Goal: Information Seeking & Learning: Learn about a topic

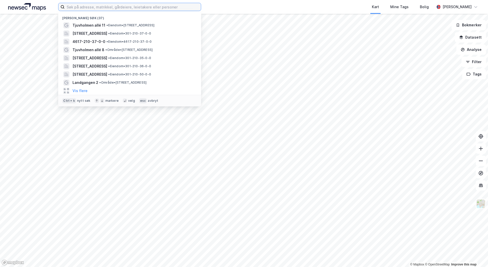
click at [86, 9] on input at bounding box center [133, 7] width 136 height 8
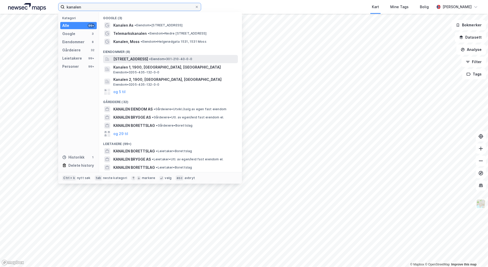
type input "kanalen"
click at [148, 58] on span "[STREET_ADDRESS]" at bounding box center [130, 59] width 35 height 6
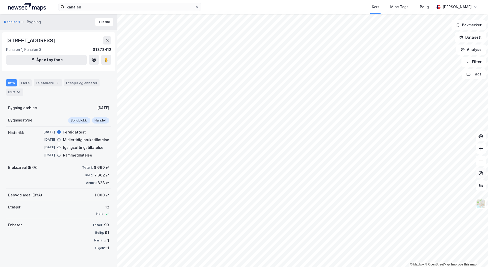
click at [482, 172] on icon at bounding box center [481, 172] width 5 height 5
click at [481, 187] on icon at bounding box center [482, 185] width 4 height 3
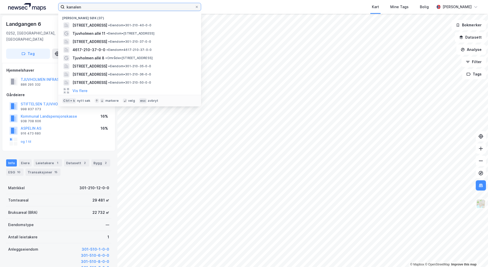
click at [89, 7] on input "kanalen" at bounding box center [130, 7] width 130 height 8
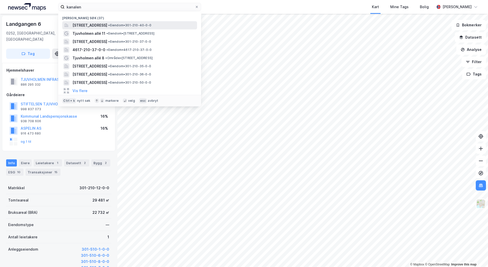
click at [98, 25] on span "[STREET_ADDRESS]" at bounding box center [90, 25] width 35 height 6
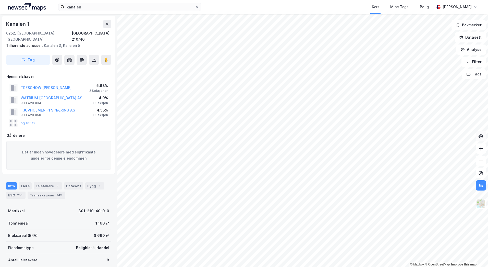
click at [481, 138] on icon at bounding box center [481, 136] width 4 height 4
click at [483, 204] on img at bounding box center [481, 204] width 10 height 10
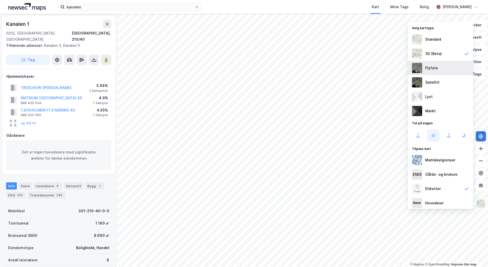
click at [430, 71] on div "Flyfoto" at bounding box center [432, 68] width 13 height 6
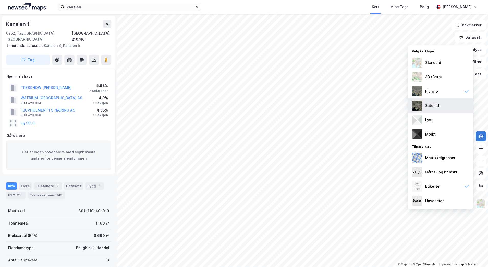
click at [434, 107] on div "Satellitt" at bounding box center [433, 105] width 14 height 6
click at [430, 79] on div "3D (Beta)" at bounding box center [434, 77] width 17 height 6
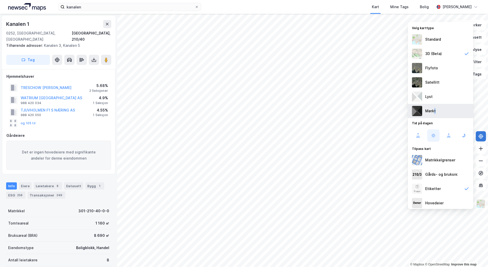
click at [435, 113] on div "Mørkt" at bounding box center [431, 111] width 10 height 6
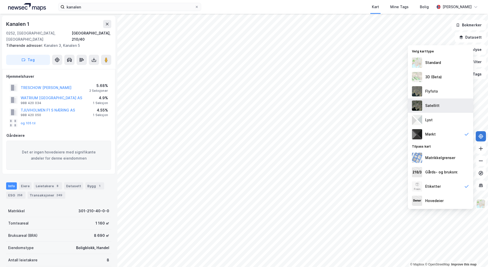
click at [426, 104] on div "Satellitt" at bounding box center [433, 105] width 14 height 6
click at [429, 93] on div "Flyfoto" at bounding box center [432, 91] width 13 height 6
